Goal: Answer question/provide support: Share knowledge or assist other users

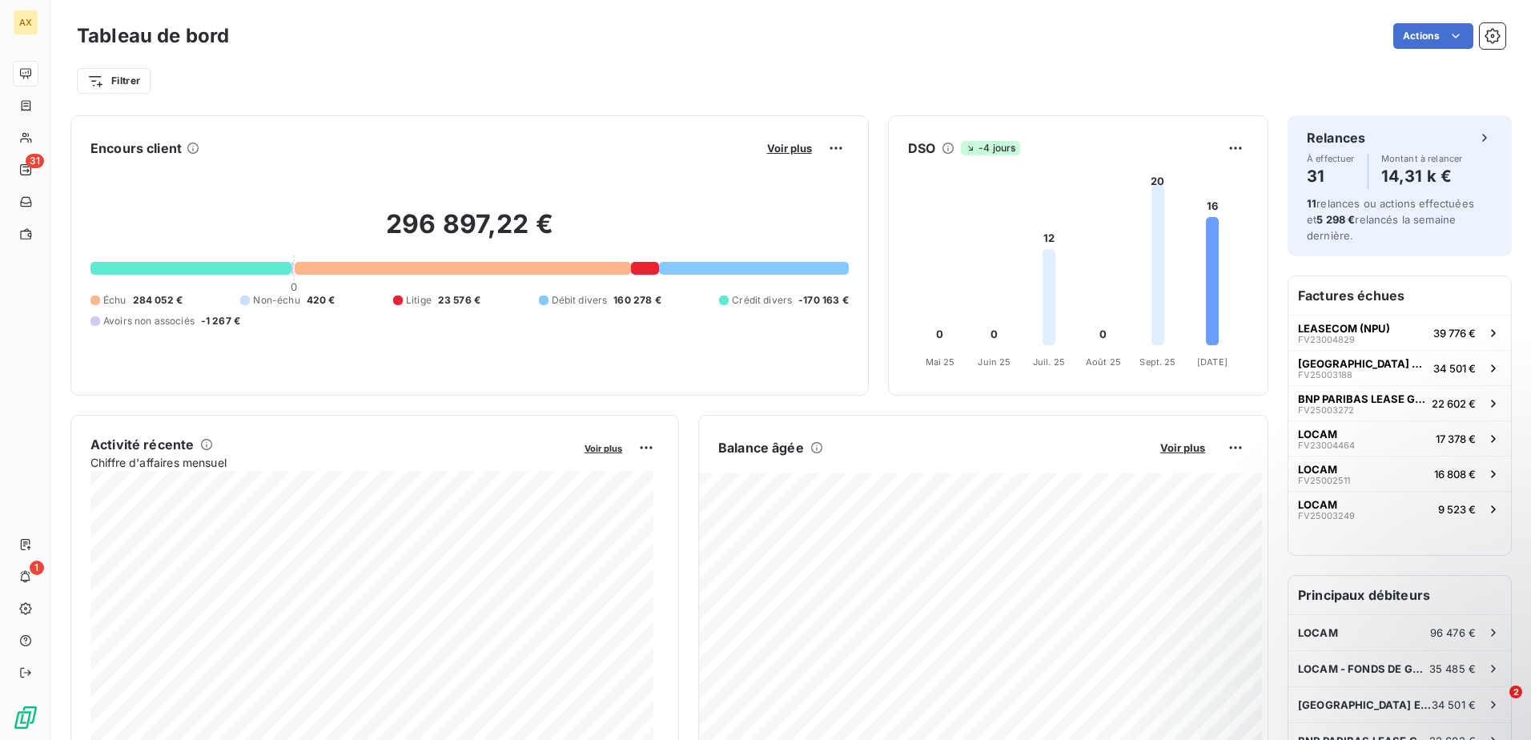
click at [443, 302] on span "23 576 €" at bounding box center [459, 300] width 42 height 14
click at [401, 300] on div "Litige" at bounding box center [412, 300] width 38 height 14
click at [411, 299] on span "Litige" at bounding box center [419, 300] width 26 height 14
click at [640, 267] on div at bounding box center [645, 268] width 28 height 13
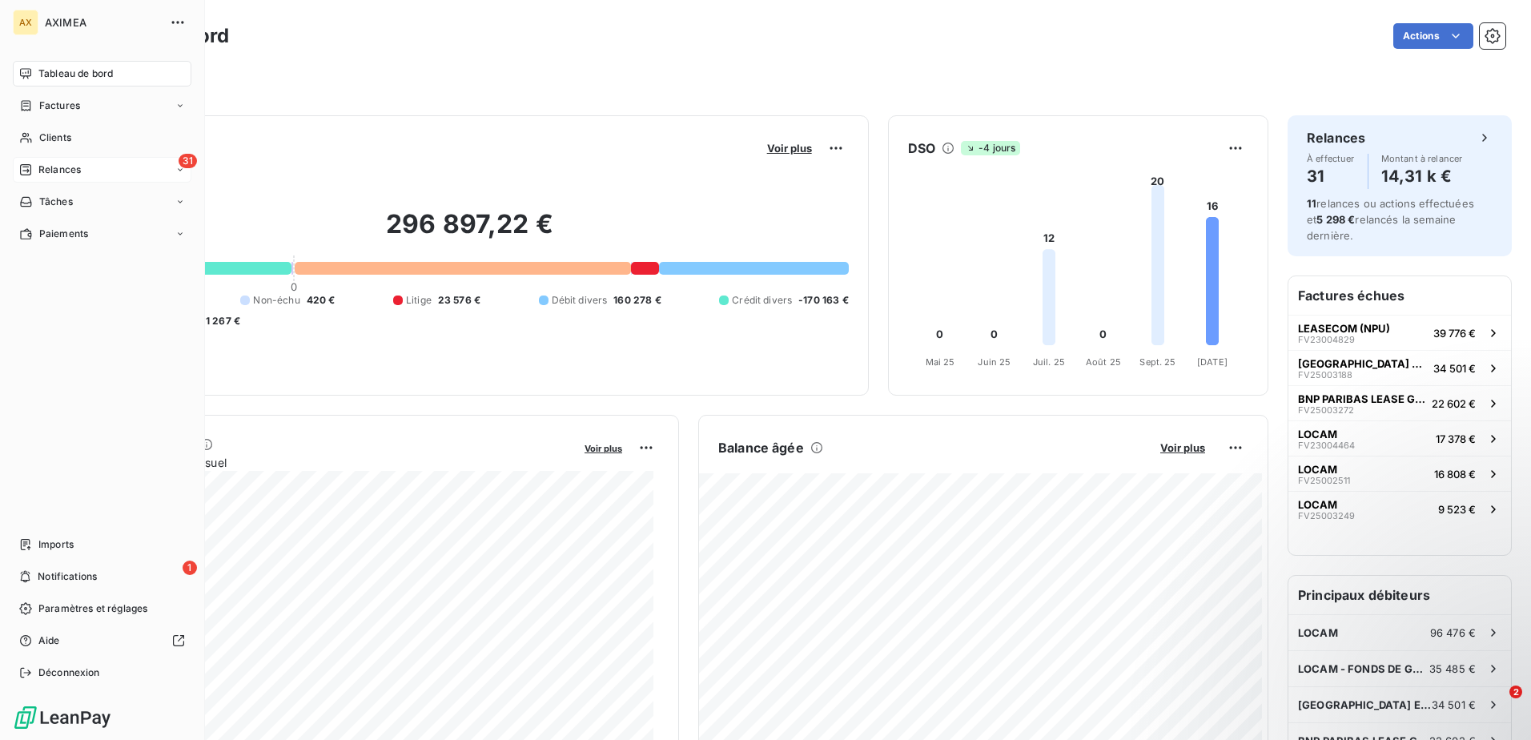
click at [66, 172] on span "Relances" at bounding box center [59, 170] width 42 height 14
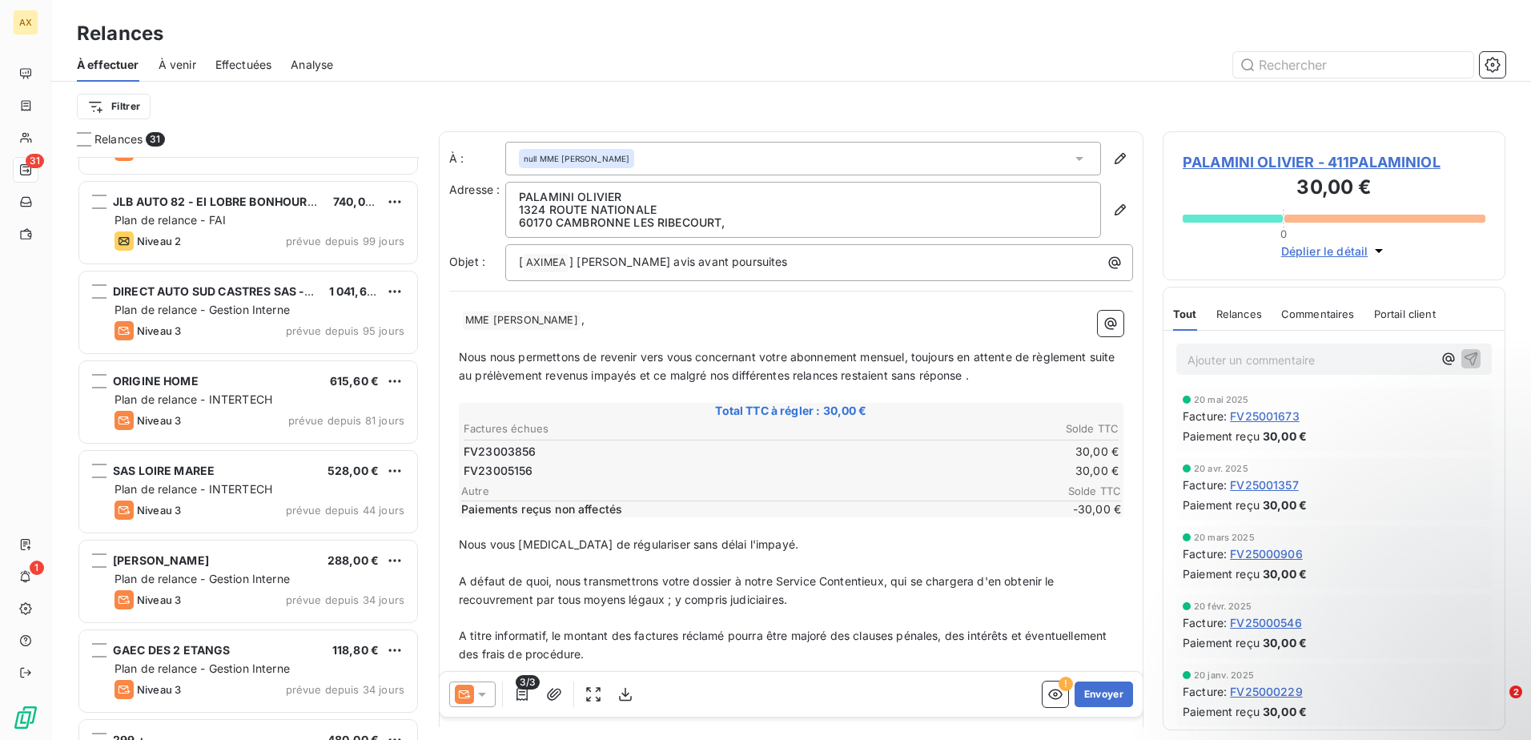
scroll to position [721, 0]
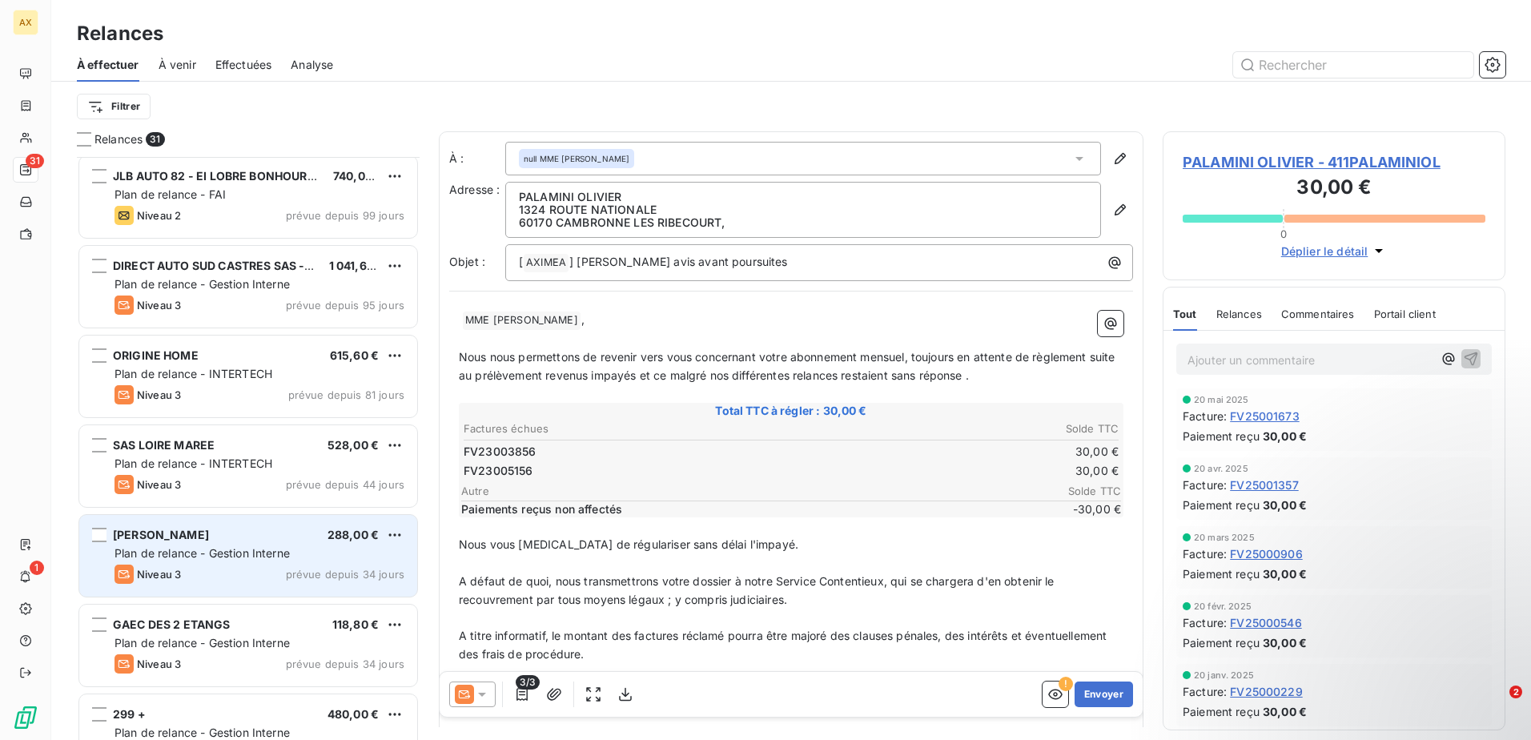
click at [235, 555] on span "Plan de relance - Gestion Interne" at bounding box center [201, 553] width 175 height 14
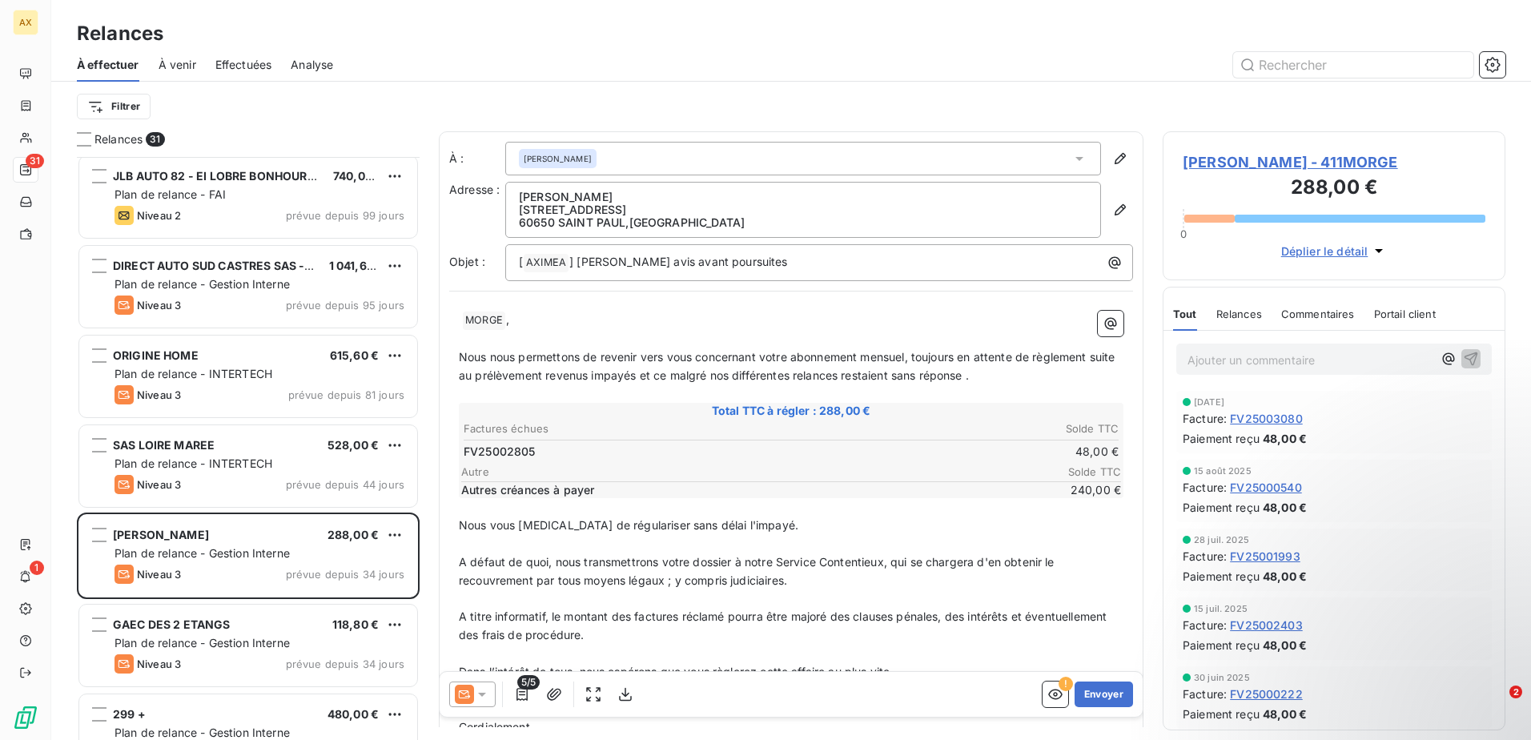
click at [1287, 316] on span "Commentaires" at bounding box center [1318, 313] width 74 height 13
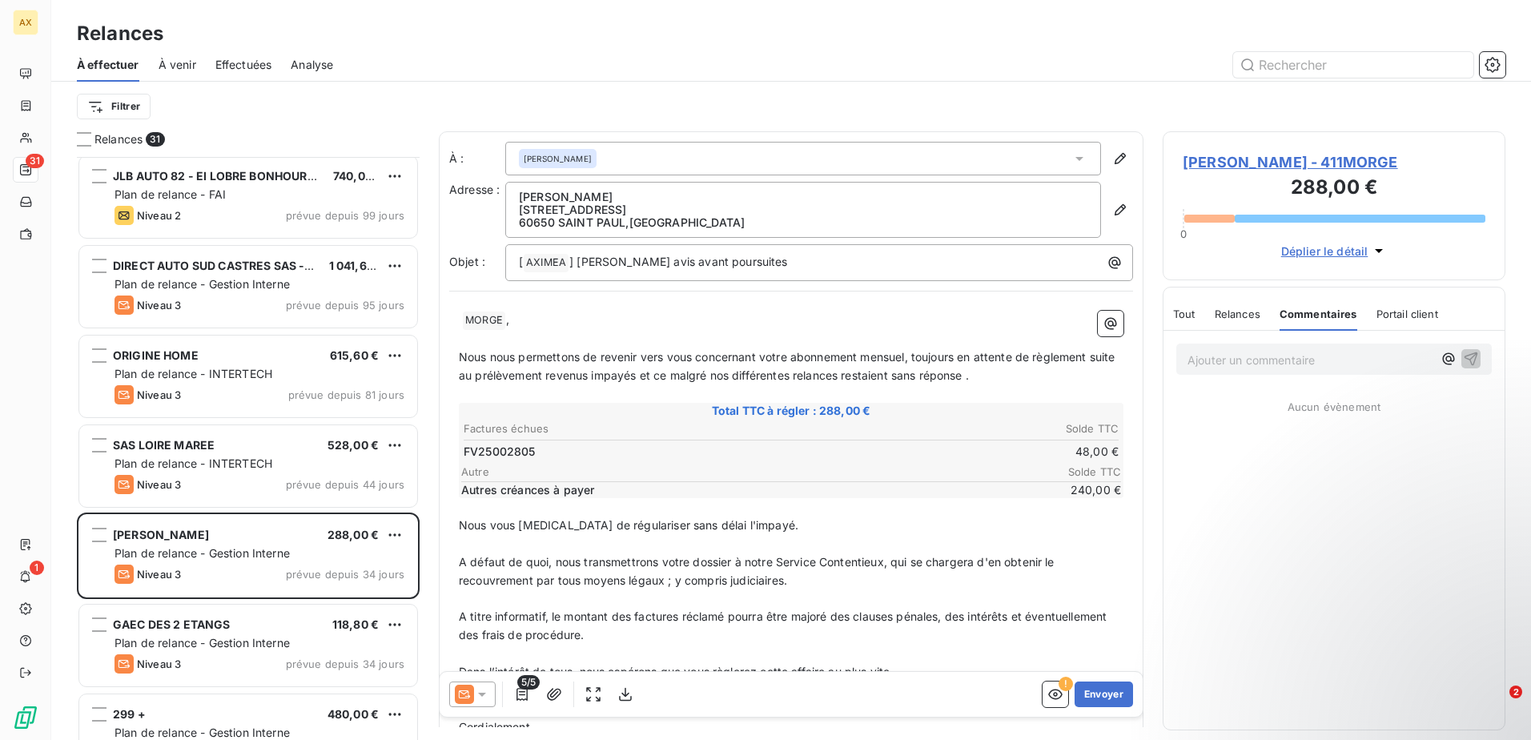
click at [1322, 348] on div "Ajouter un commentaire ﻿" at bounding box center [1309, 359] width 245 height 22
click at [1298, 371] on div "Ajouter un commentaire ﻿" at bounding box center [1333, 358] width 315 height 31
click at [1297, 355] on p "Ajouter un commentaire ﻿" at bounding box center [1309, 360] width 245 height 20
click at [1452, 360] on icon "button" at bounding box center [1448, 359] width 16 height 16
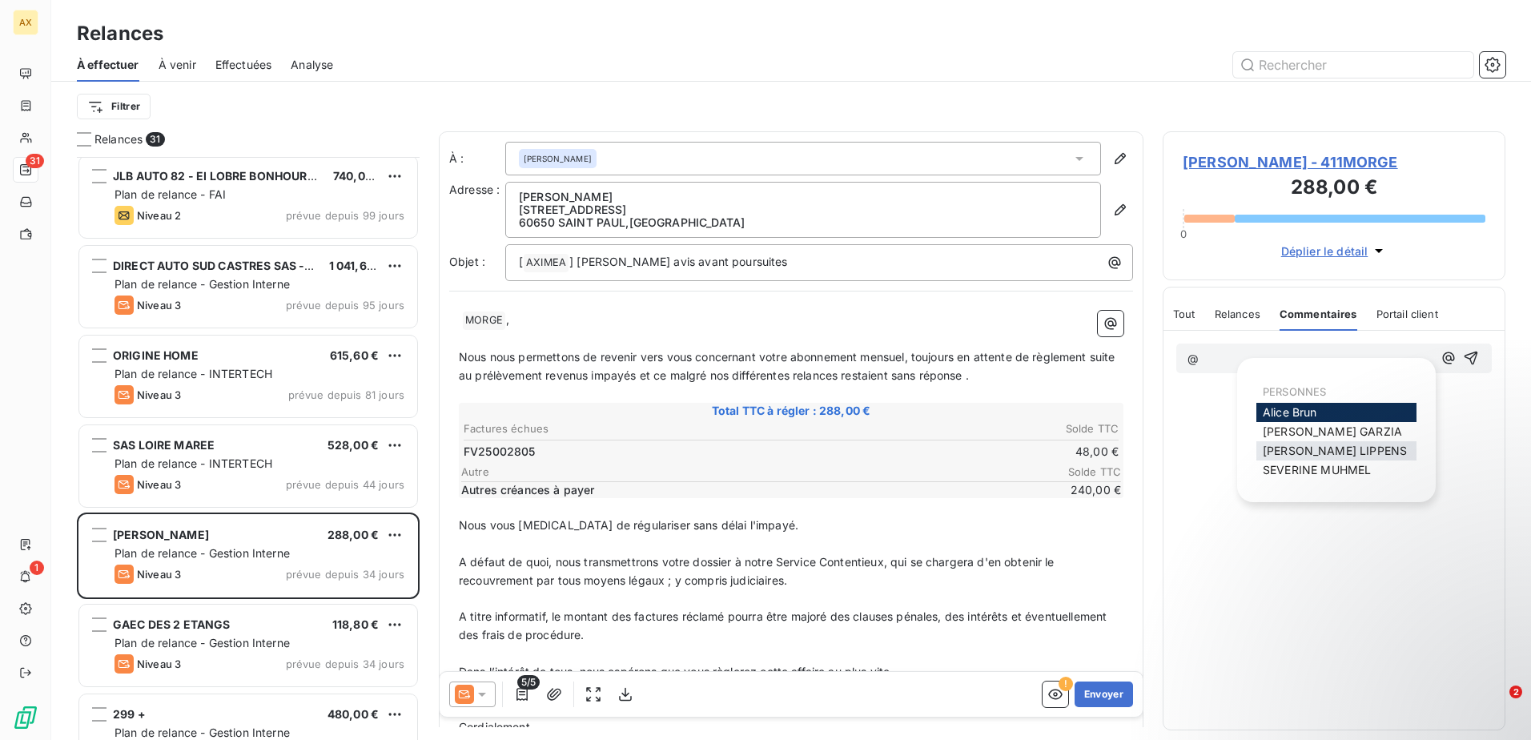
click at [1353, 457] on span "[PERSON_NAME]" at bounding box center [1334, 450] width 144 height 14
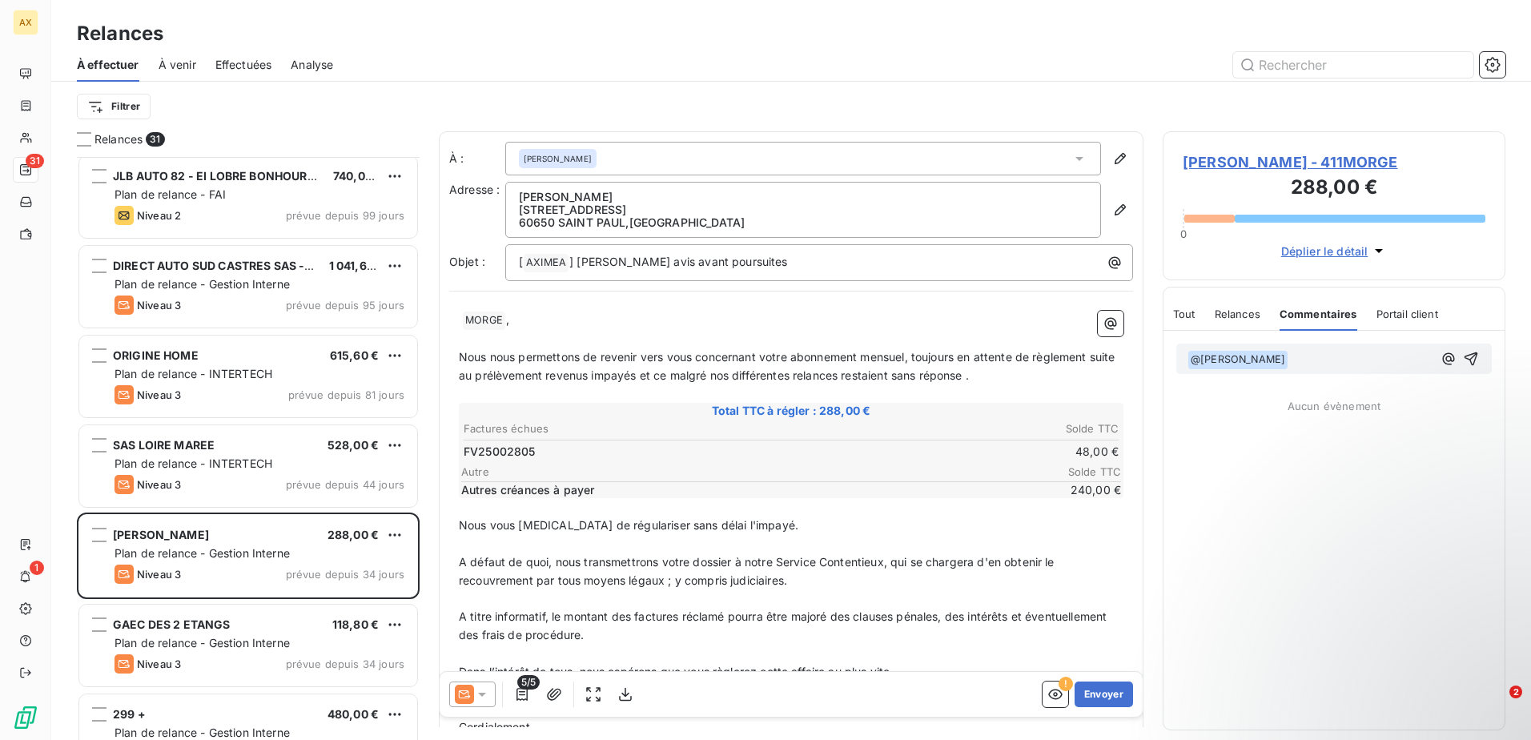
click at [1355, 366] on p "﻿ @ [PERSON_NAME] ﻿ ﻿" at bounding box center [1309, 359] width 245 height 19
click at [1451, 362] on icon "button" at bounding box center [1448, 359] width 16 height 16
click at [1309, 472] on span "[PERSON_NAME]" at bounding box center [1316, 471] width 108 height 14
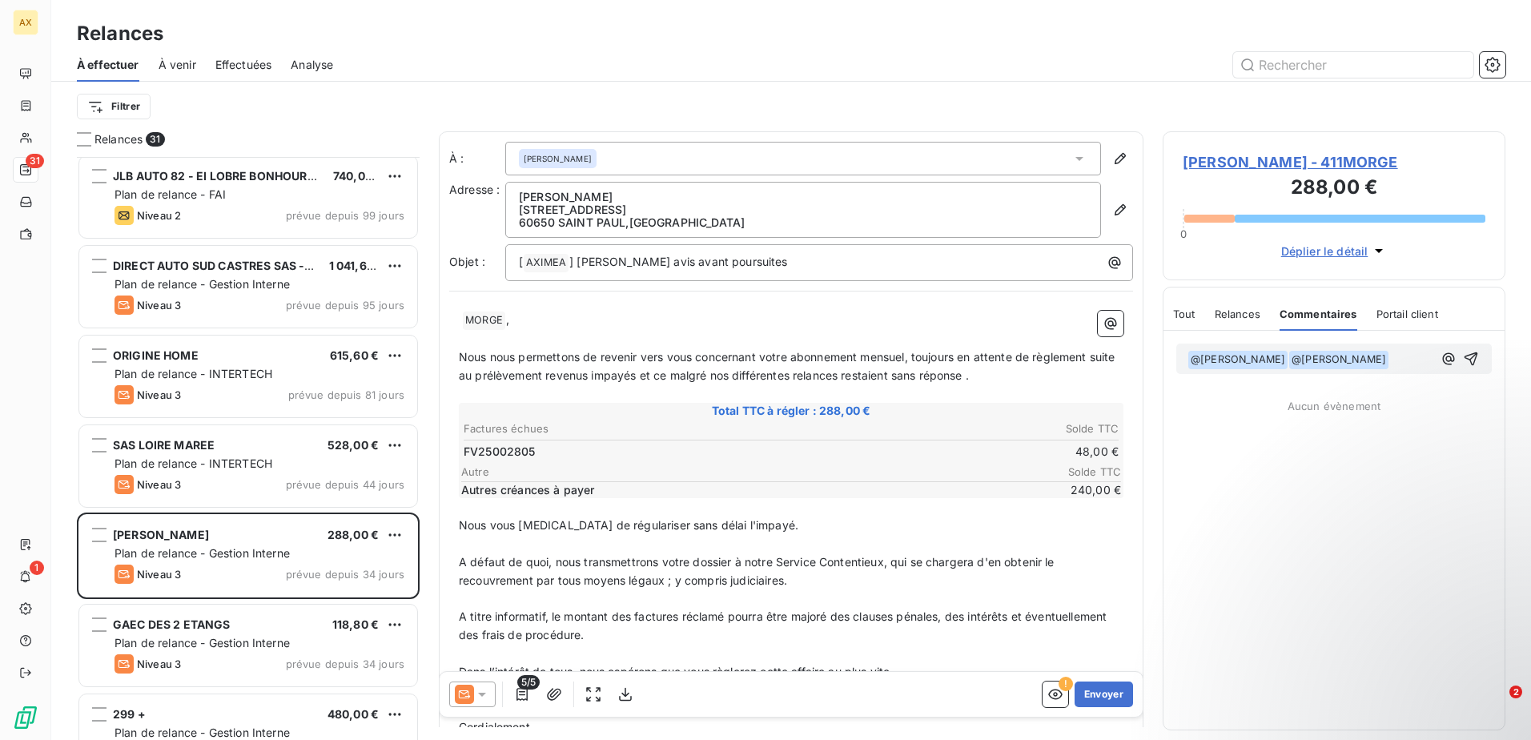
click at [1266, 361] on span "@ [PERSON_NAME] ﻿" at bounding box center [1237, 360] width 99 height 18
click at [1348, 363] on p "﻿ @ [PERSON_NAME] ﻿ ﻿" at bounding box center [1309, 359] width 245 height 19
click at [1332, 369] on p "﻿ @ [PERSON_NAME] ﻿ on a fait un stop contrat" at bounding box center [1309, 359] width 245 height 19
click at [1361, 367] on p "﻿ @ [PERSON_NAME] ﻿ on a fait un stop contrat le [DATE]" at bounding box center [1312, 369] width 250 height 38
click at [1368, 355] on span "on a fait un stop contrat le [DATE]" at bounding box center [1309, 367] width 245 height 33
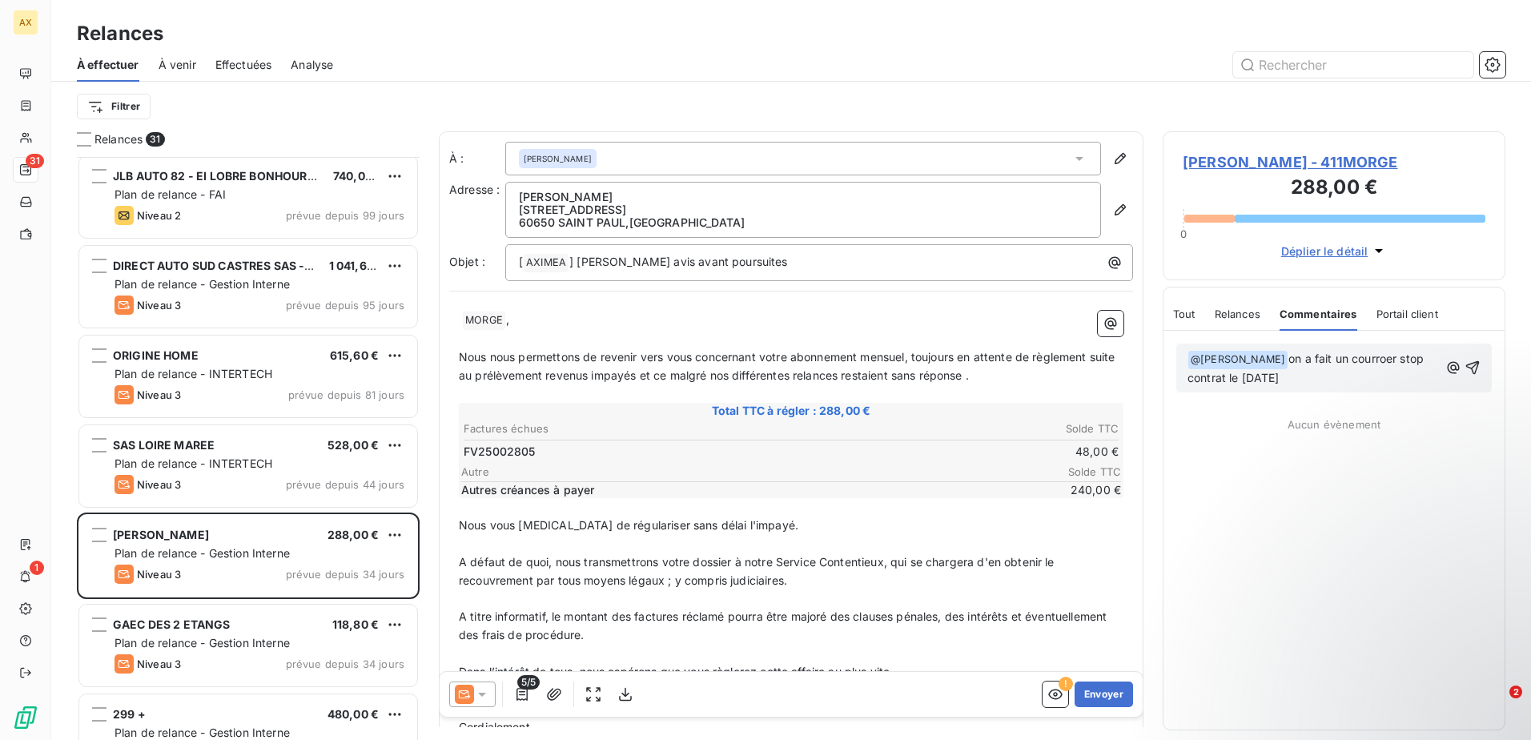
click at [1394, 366] on p "﻿ @ [PERSON_NAME] ﻿ on a fait un courroer stop contrat le [DATE]" at bounding box center [1312, 369] width 251 height 38
click at [1403, 354] on span "on a fait un courroer stop contrat le [DATE]" at bounding box center [1306, 367] width 239 height 33
click at [1399, 378] on p "﻿ @ [PERSON_NAME] ﻿ on a fait un courrier stop contrat le [DATE]" at bounding box center [1312, 369] width 251 height 38
click at [1479, 363] on icon "button" at bounding box center [1472, 367] width 16 height 16
click at [1289, 474] on div "Ajouter un commentaire ﻿ Aucun évènement" at bounding box center [1333, 530] width 341 height 399
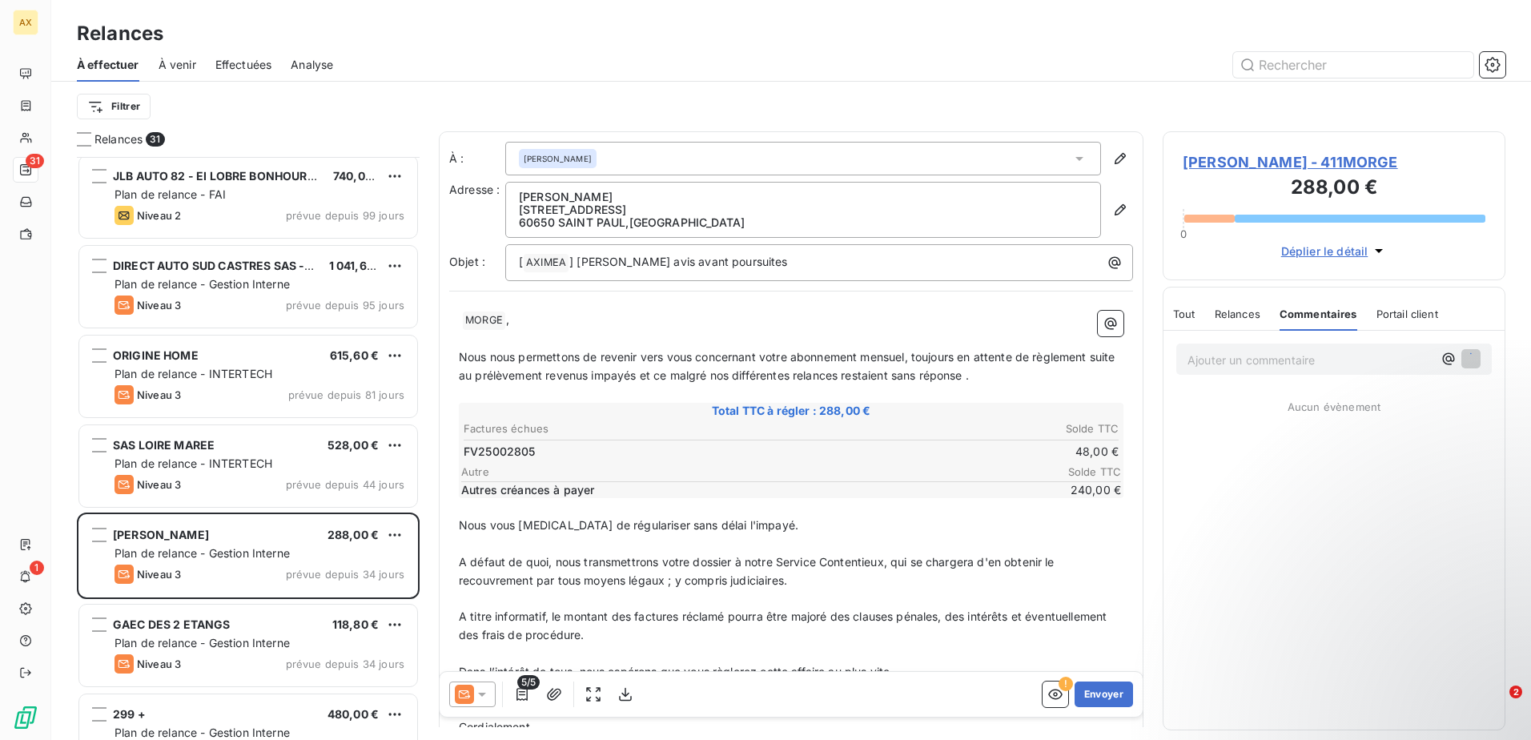
click at [1186, 315] on span "Tout" at bounding box center [1184, 313] width 22 height 13
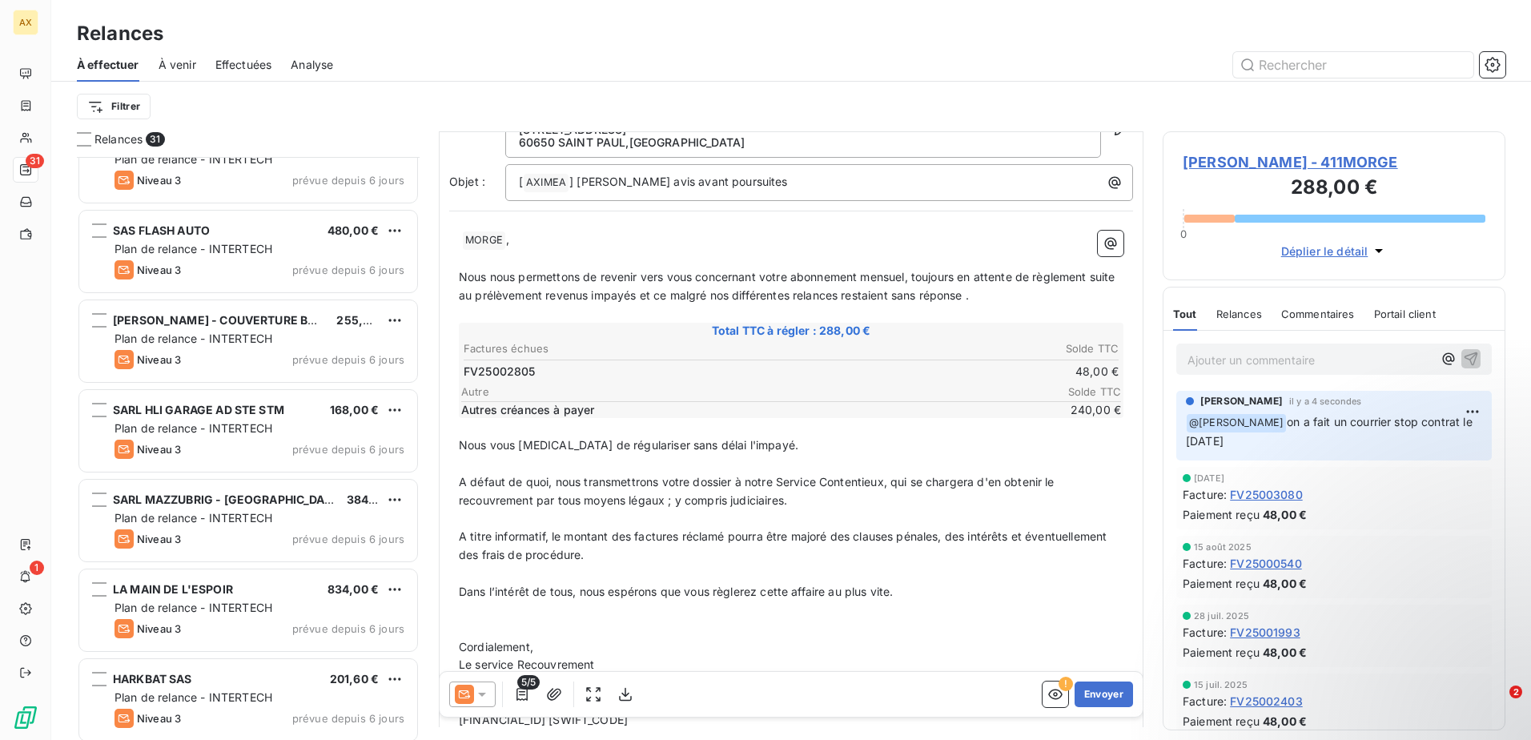
scroll to position [2197, 0]
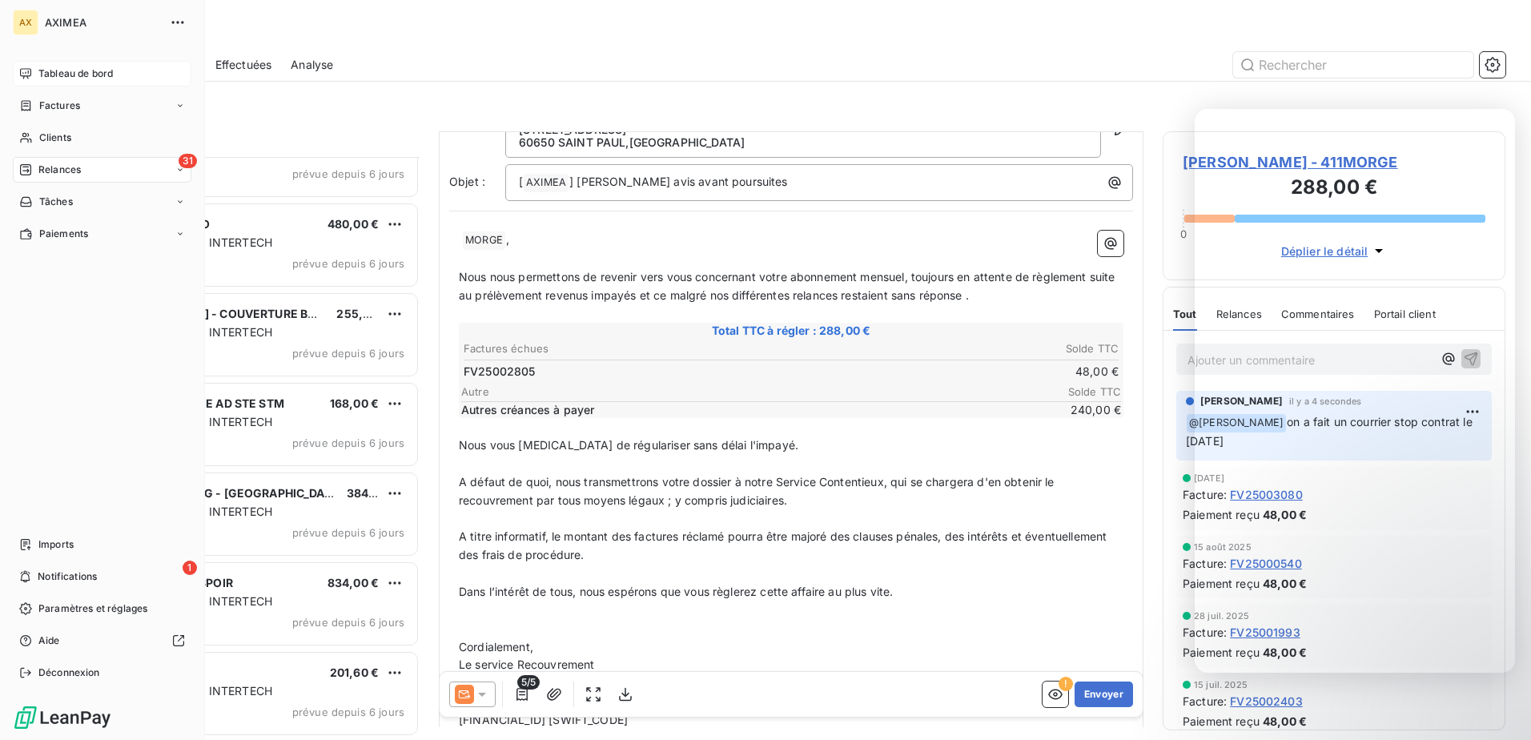
click at [111, 68] on span "Tableau de bord" at bounding box center [75, 73] width 74 height 14
